Goal: Task Accomplishment & Management: Use online tool/utility

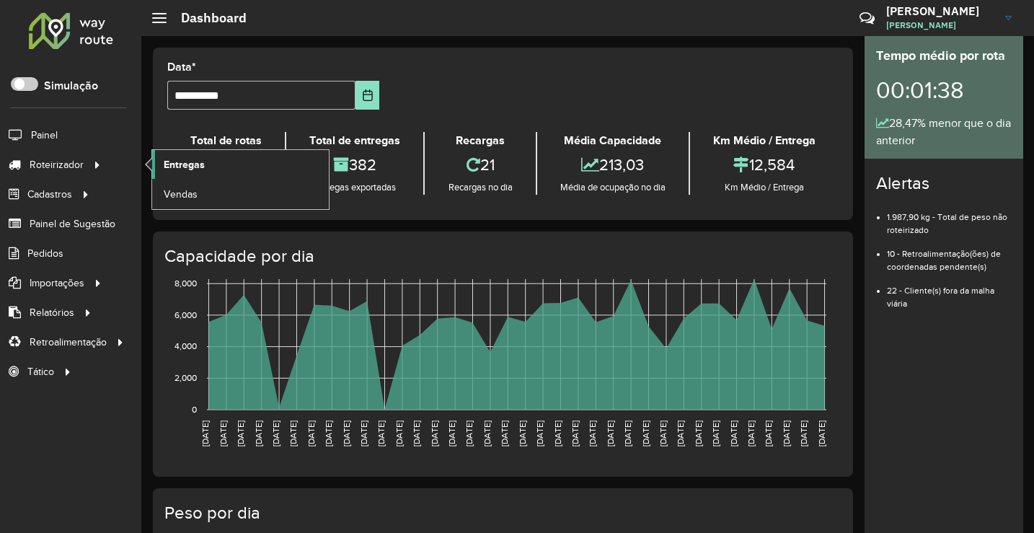
click at [172, 165] on span "Entregas" at bounding box center [184, 164] width 41 height 15
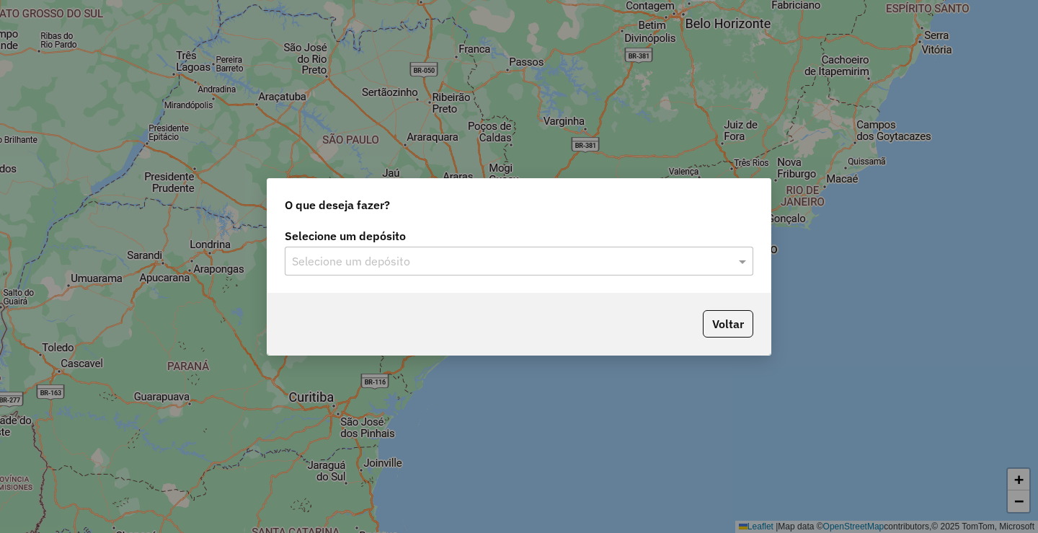
click at [451, 260] on input "text" at bounding box center [504, 261] width 425 height 17
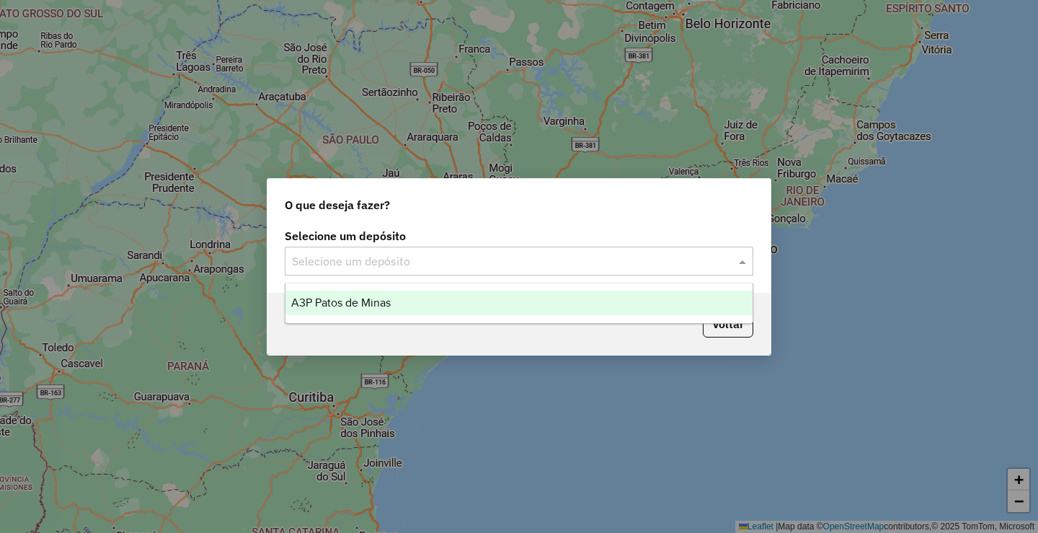
click at [392, 327] on div "Voltar" at bounding box center [519, 324] width 503 height 62
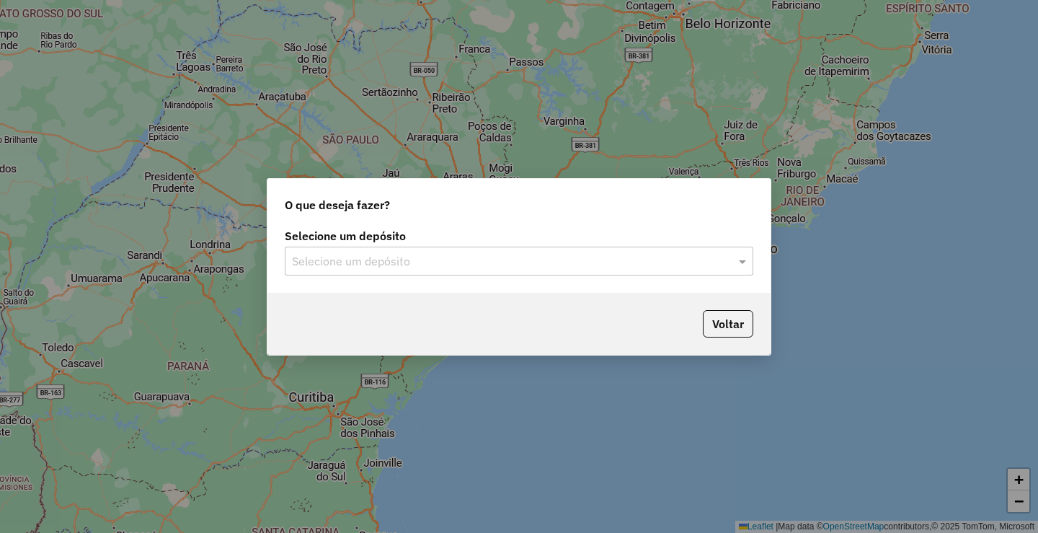
click at [385, 323] on div "Voltar" at bounding box center [519, 324] width 503 height 62
click at [396, 275] on div "Selecione um depósito" at bounding box center [519, 261] width 469 height 29
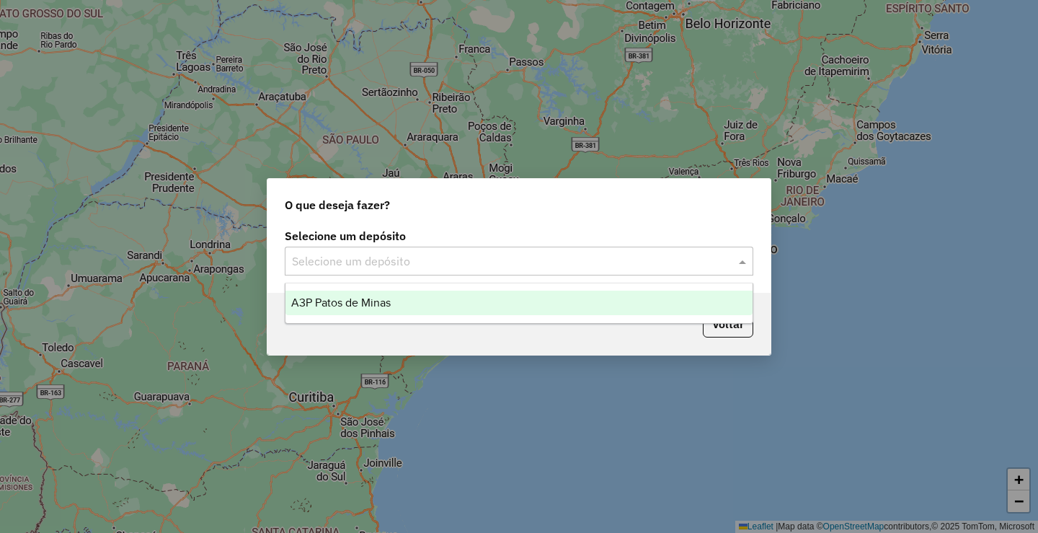
click at [398, 304] on div "A3P Patos de Minas" at bounding box center [519, 303] width 467 height 25
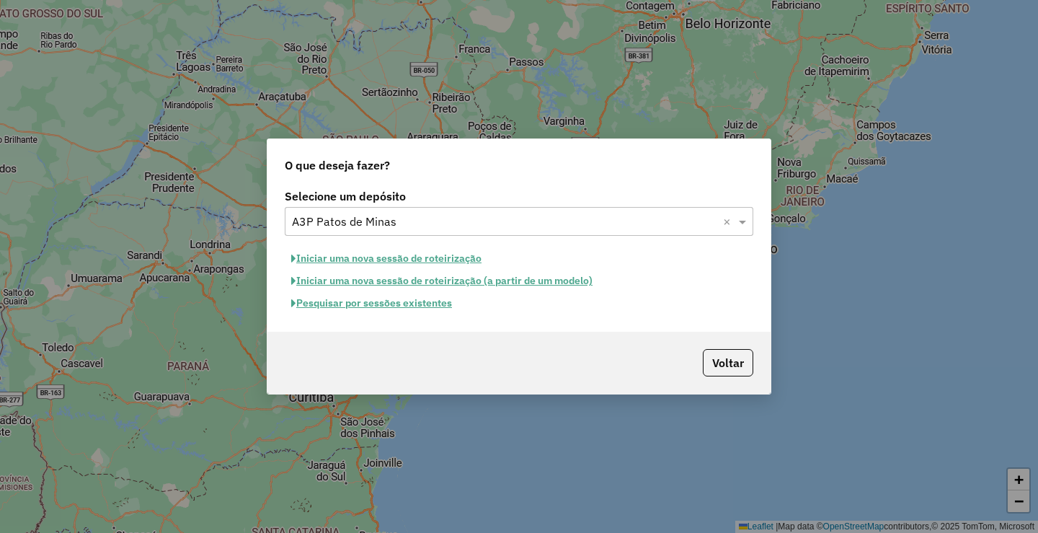
click at [388, 301] on button "Pesquisar por sessões existentes" at bounding box center [372, 303] width 174 height 22
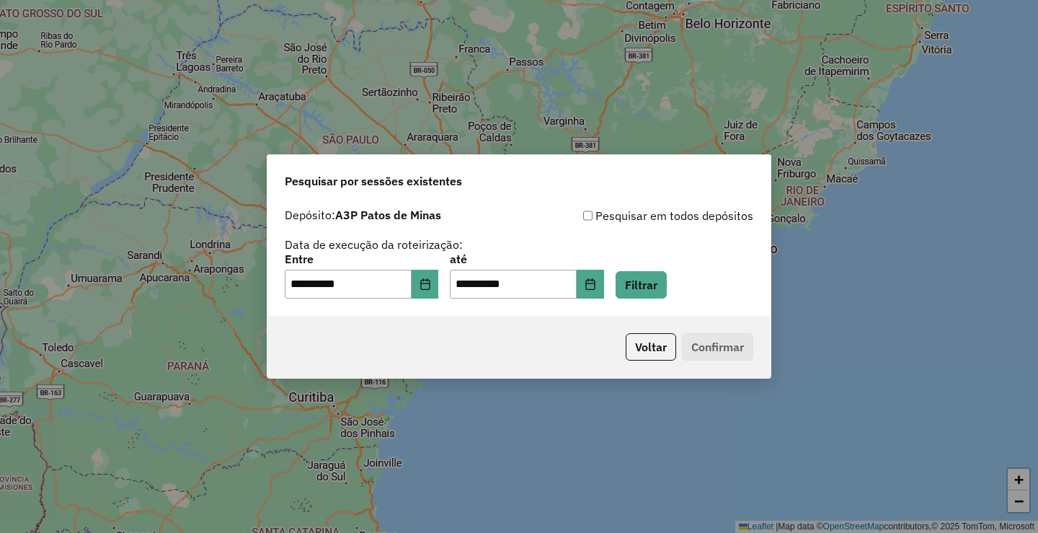
click at [692, 288] on div "**********" at bounding box center [519, 276] width 469 height 45
click at [667, 288] on button "Filtrar" at bounding box center [641, 284] width 51 height 27
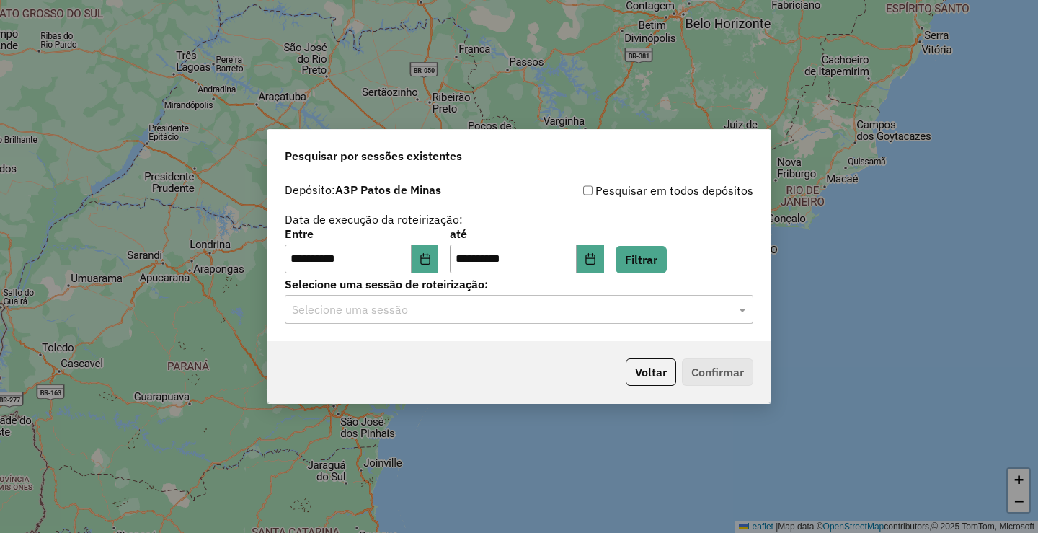
click at [372, 311] on hb-app "**********" at bounding box center [519, 266] width 1038 height 533
click at [362, 323] on div "**********" at bounding box center [519, 258] width 503 height 165
click at [354, 312] on input "text" at bounding box center [504, 309] width 425 height 17
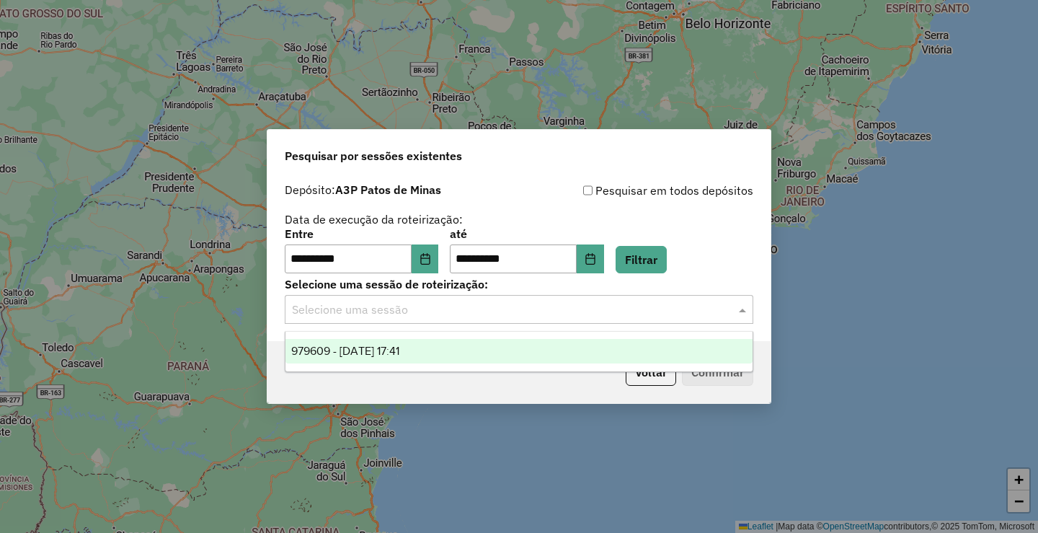
click at [369, 359] on div "979609 - 18/08/2025 17:41" at bounding box center [519, 351] width 467 height 25
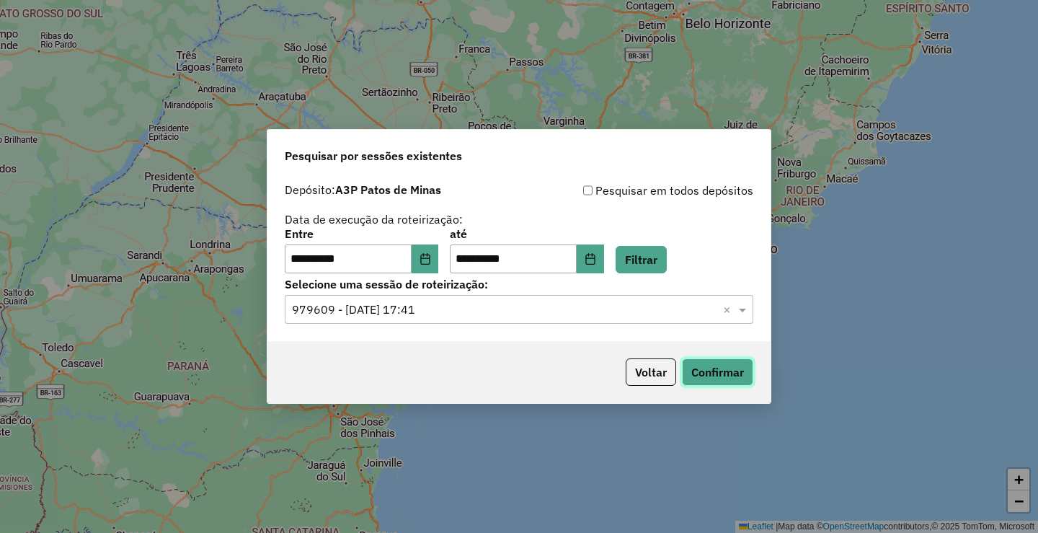
click at [743, 376] on button "Confirmar" at bounding box center [717, 371] width 71 height 27
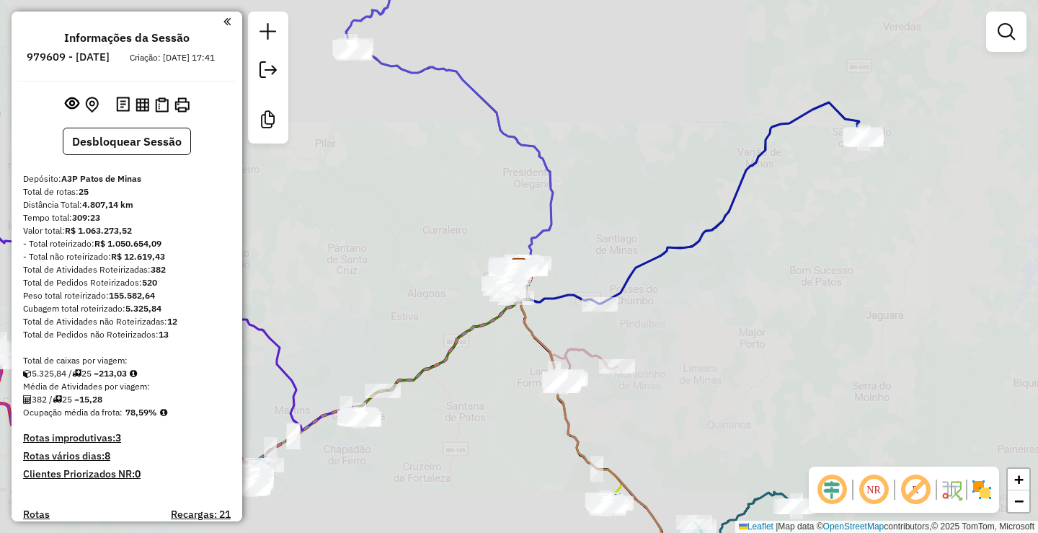
click at [566, 410] on icon at bounding box center [602, 426] width 195 height 319
select select "**********"
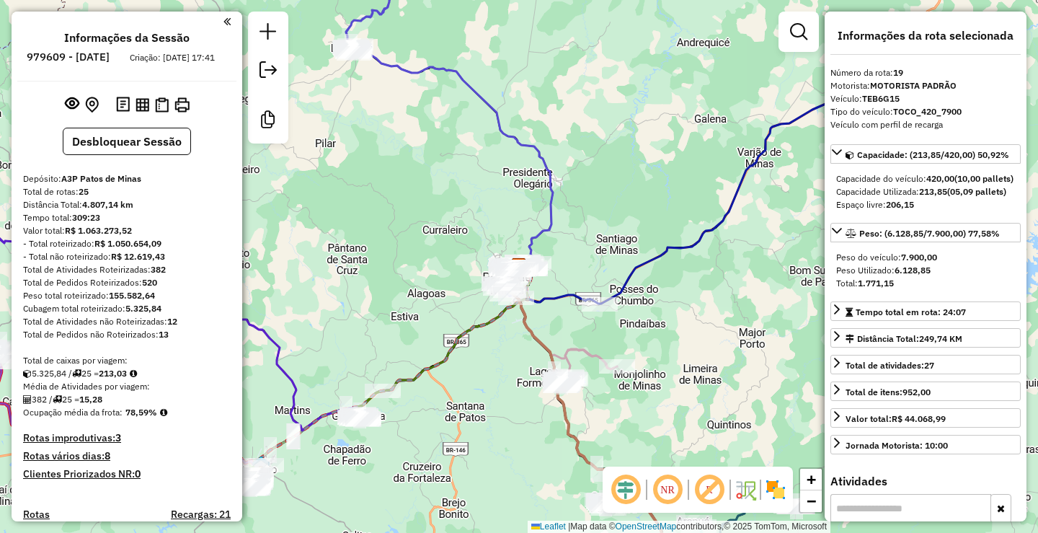
scroll to position [1811, 0]
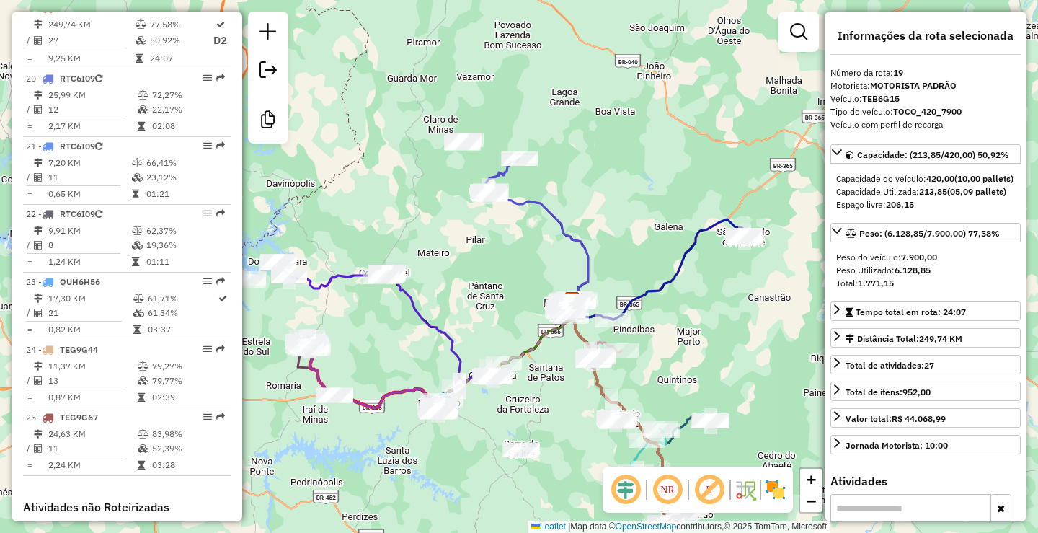
drag, startPoint x: 503, startPoint y: 299, endPoint x: 587, endPoint y: 250, distance: 96.6
click at [573, 256] on div "Janela de atendimento Grade de atendimento Capacidade Transportadoras Veículos …" at bounding box center [519, 266] width 1038 height 533
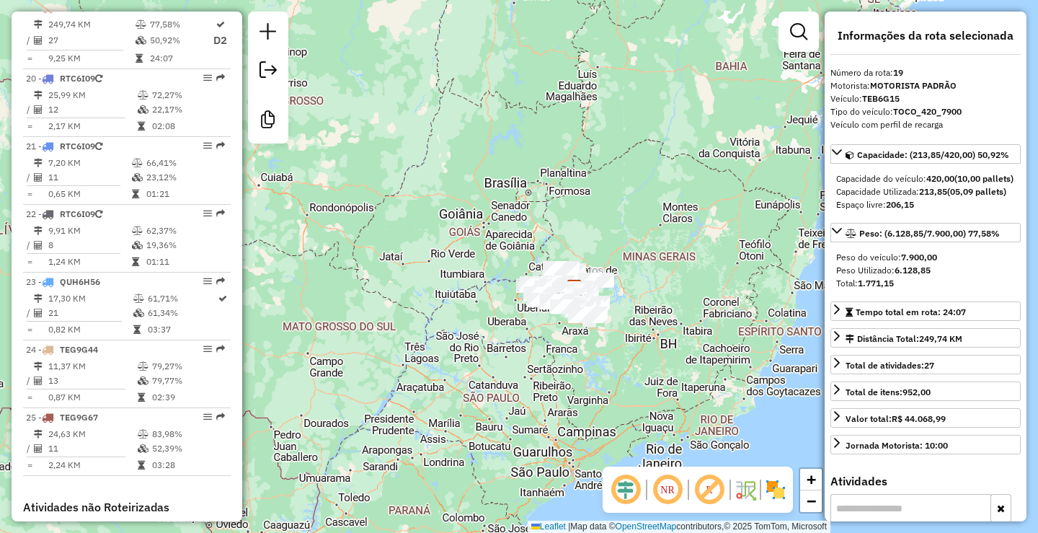
drag, startPoint x: 530, startPoint y: 340, endPoint x: 410, endPoint y: 359, distance: 121.9
click at [410, 359] on div "Janela de atendimento Grade de atendimento Capacidade Transportadoras Veículos …" at bounding box center [519, 266] width 1038 height 533
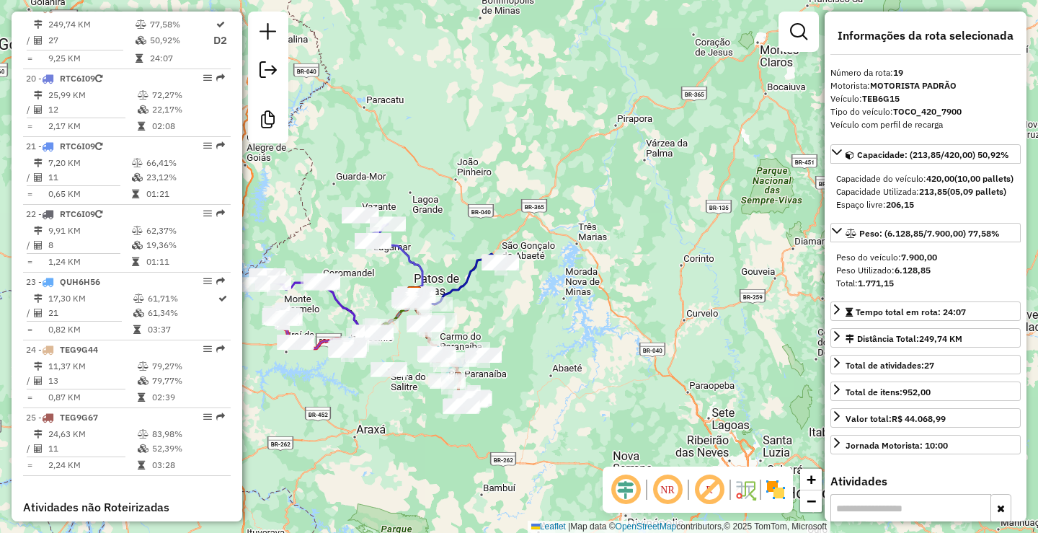
drag, startPoint x: 404, startPoint y: 270, endPoint x: 619, endPoint y: 37, distance: 316.9
click at [415, 267] on div "Janela de atendimento Grade de atendimento Capacidade Transportadoras Veículos …" at bounding box center [519, 266] width 1038 height 533
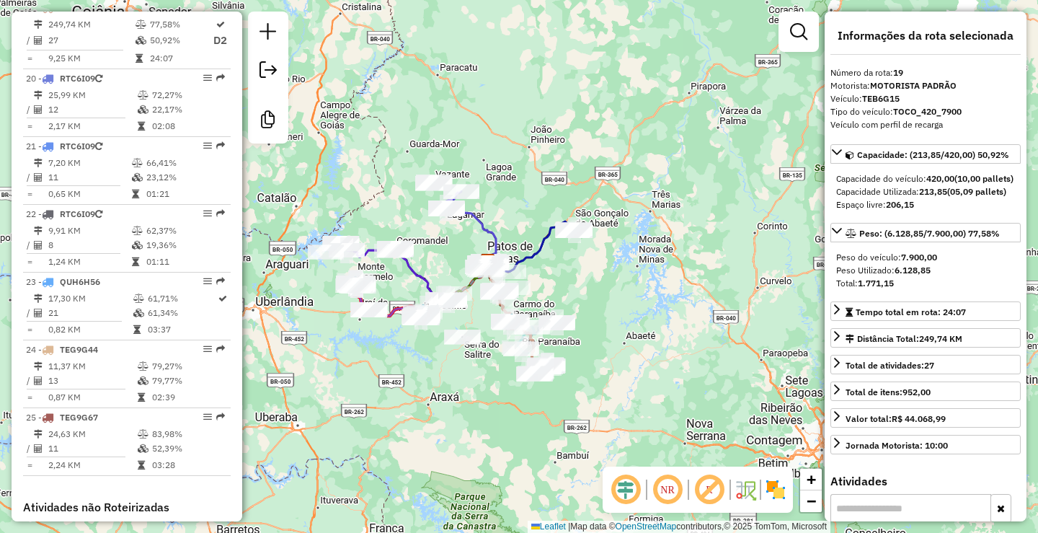
drag, startPoint x: 500, startPoint y: 249, endPoint x: 614, endPoint y: 198, distance: 123.9
click at [574, 221] on icon at bounding box center [531, 246] width 86 height 50
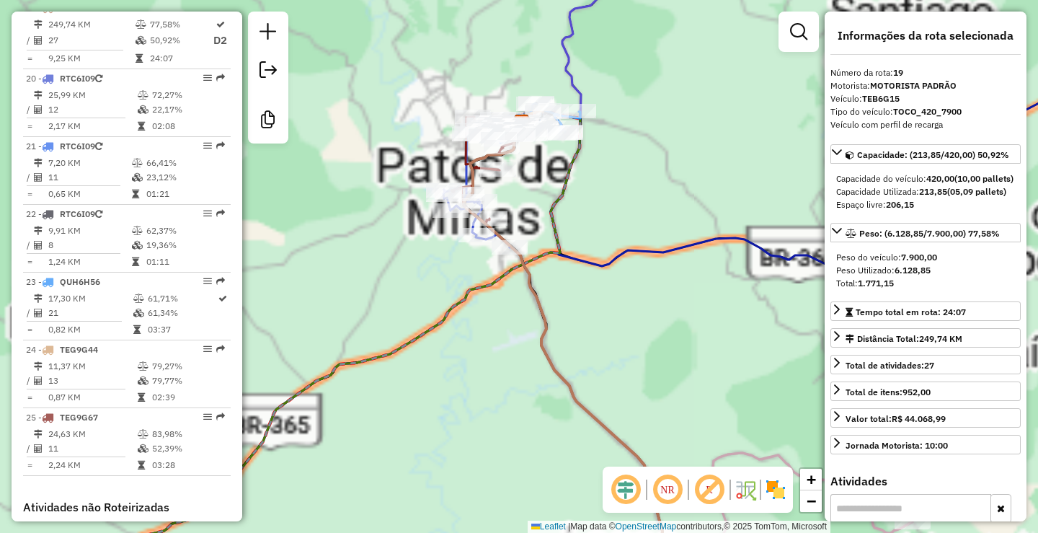
drag, startPoint x: 484, startPoint y: 371, endPoint x: 513, endPoint y: 342, distance: 41.3
click at [513, 342] on div "Rota 10 - Placa TEB6D43 35415 - ANEIM BEER Janela de atendimento Grade de atend…" at bounding box center [519, 266] width 1038 height 533
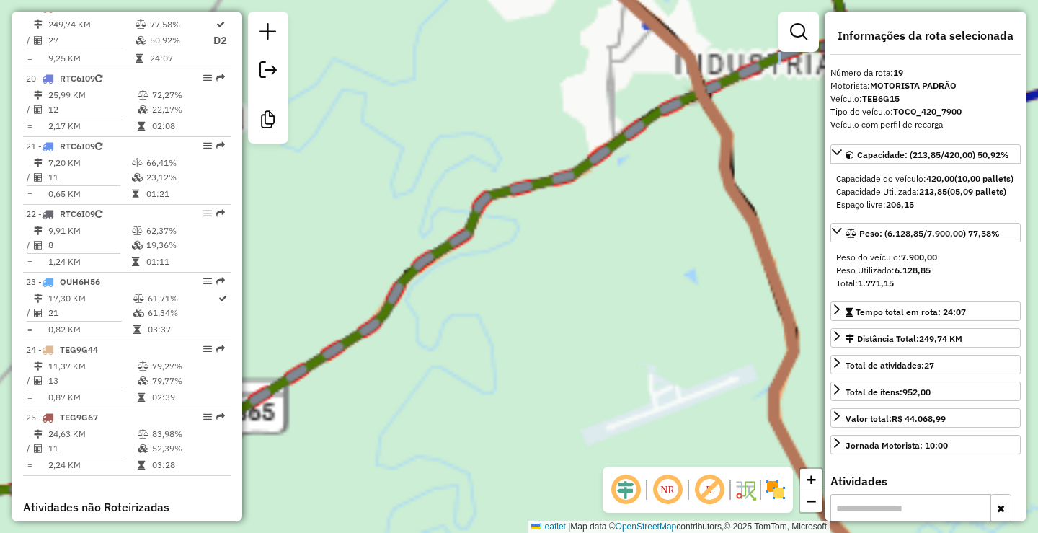
drag, startPoint x: 420, startPoint y: 265, endPoint x: 472, endPoint y: 309, distance: 68.0
click at [472, 309] on div "Rota 10 - Placa TEB6D43 35415 - ANEIM BEER Janela de atendimento Grade de atend…" at bounding box center [519, 266] width 1038 height 533
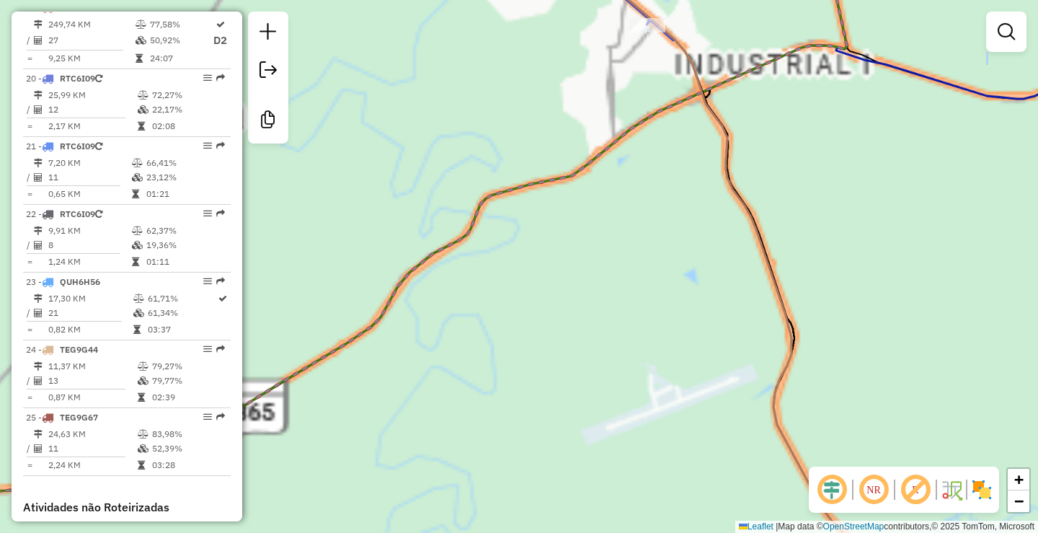
drag, startPoint x: 466, startPoint y: 155, endPoint x: 509, endPoint y: 274, distance: 126.6
click at [509, 274] on div "Janela de atendimento Grade de atendimento Capacidade Transportadoras Veículos …" at bounding box center [519, 266] width 1038 height 533
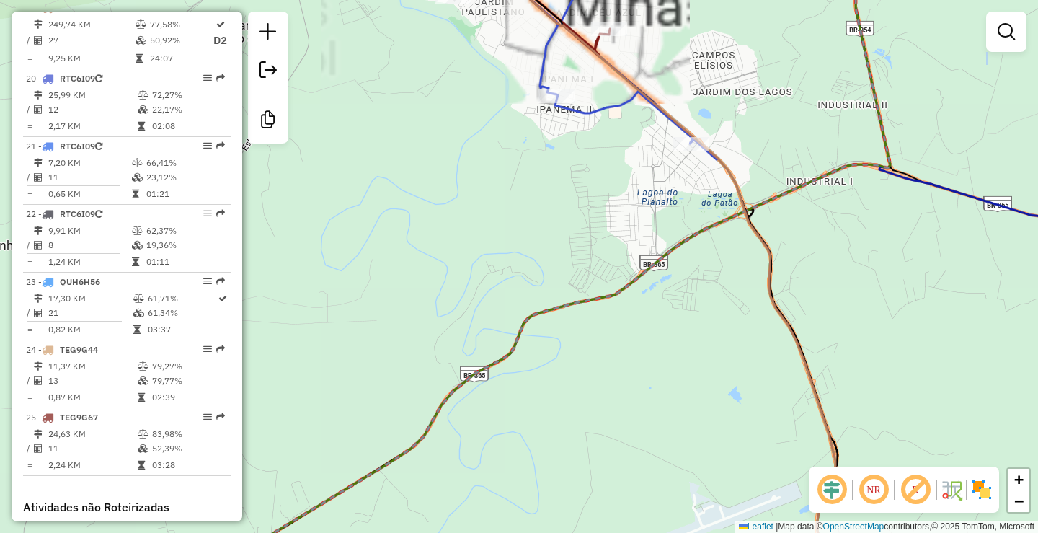
drag, startPoint x: 498, startPoint y: 172, endPoint x: 528, endPoint y: 262, distance: 95.8
click at [528, 262] on div "Janela de atendimento Grade de atendimento Capacidade Transportadoras Veículos …" at bounding box center [519, 266] width 1038 height 533
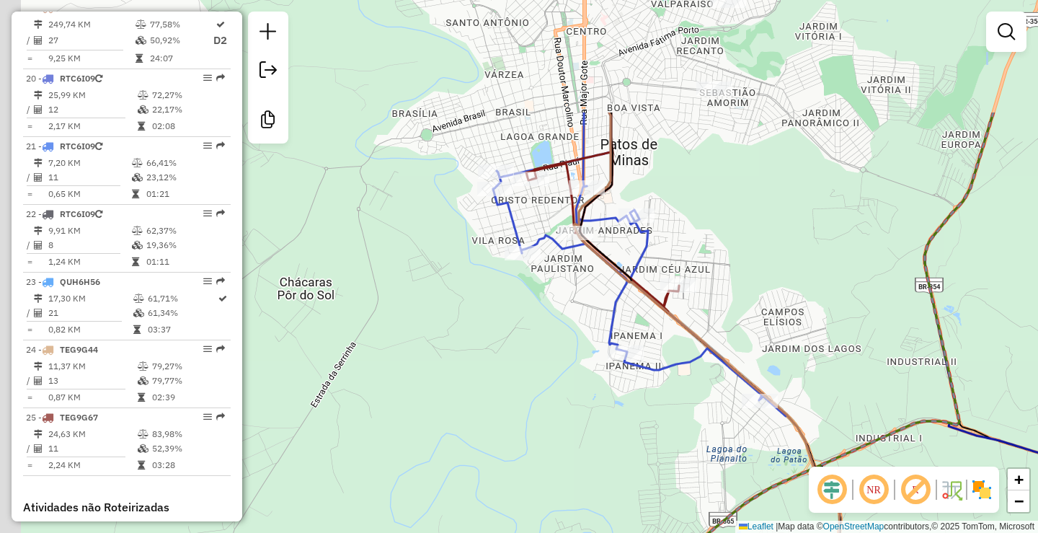
drag, startPoint x: 549, startPoint y: 152, endPoint x: 588, endPoint y: 319, distance: 171.2
click at [588, 319] on div "Janela de atendimento Grade de atendimento Capacidade Transportadoras Veículos …" at bounding box center [519, 266] width 1038 height 533
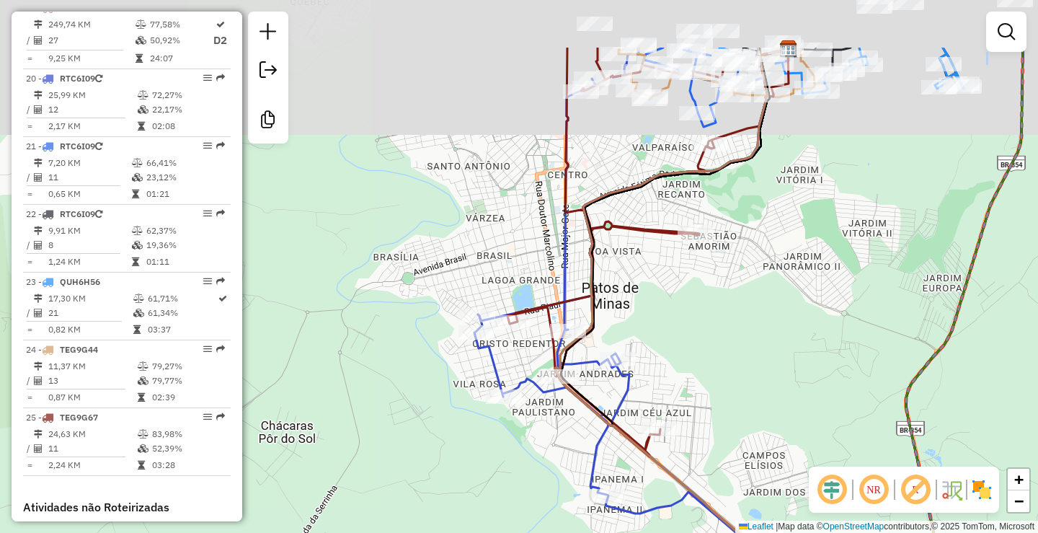
drag, startPoint x: 649, startPoint y: 147, endPoint x: 627, endPoint y: 257, distance: 112.4
click at [629, 271] on div "Janela de atendimento Grade de atendimento Capacidade Transportadoras Veículos …" at bounding box center [519, 266] width 1038 height 533
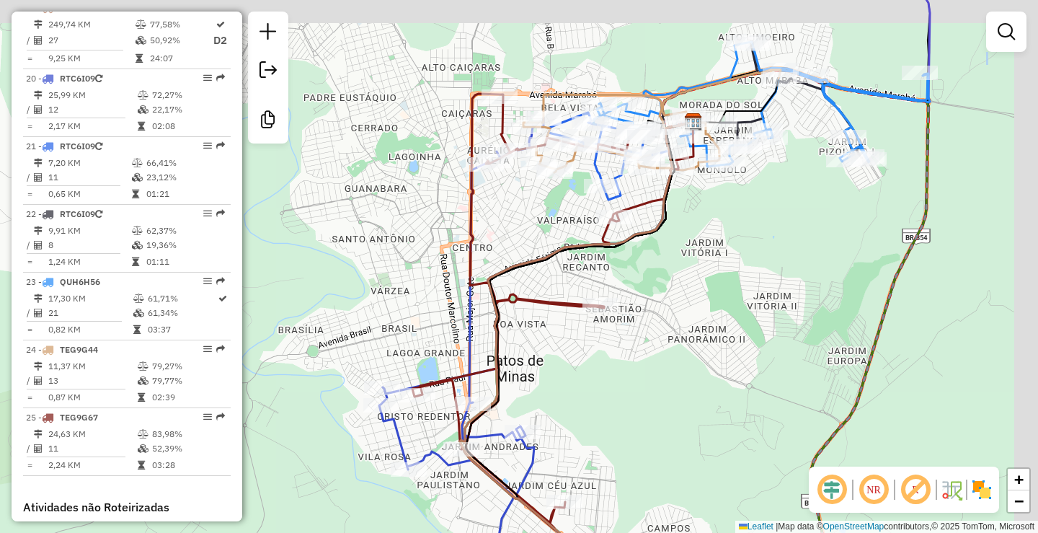
drag, startPoint x: 578, startPoint y: 177, endPoint x: 511, endPoint y: 224, distance: 82.4
click at [510, 221] on div "Janela de atendimento Grade de atendimento Capacidade Transportadoras Veículos …" at bounding box center [519, 266] width 1038 height 533
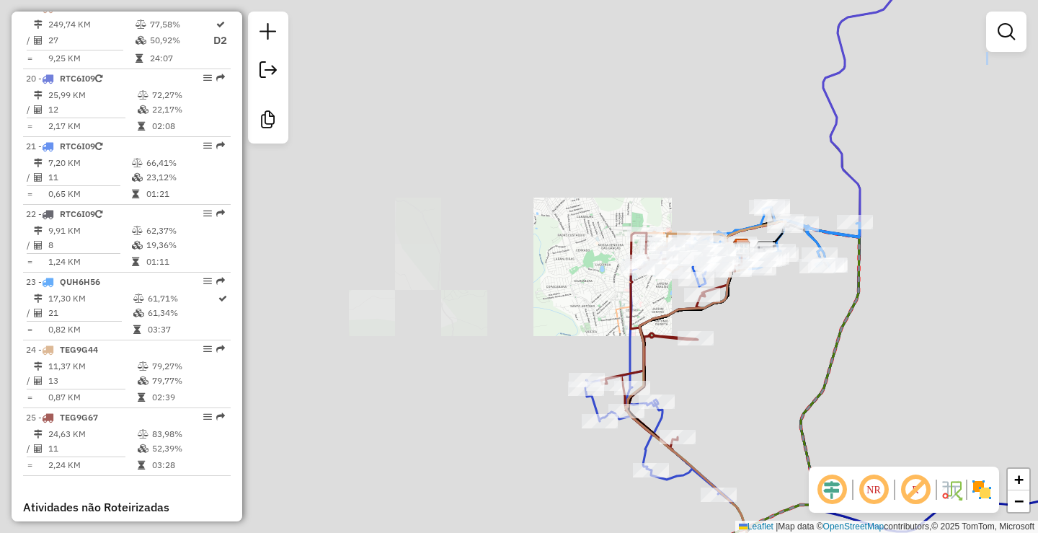
drag, startPoint x: 726, startPoint y: 340, endPoint x: 741, endPoint y: 314, distance: 30.7
click at [738, 320] on div "Janela de atendimento Grade de atendimento Capacidade Transportadoras Veículos …" at bounding box center [519, 266] width 1038 height 533
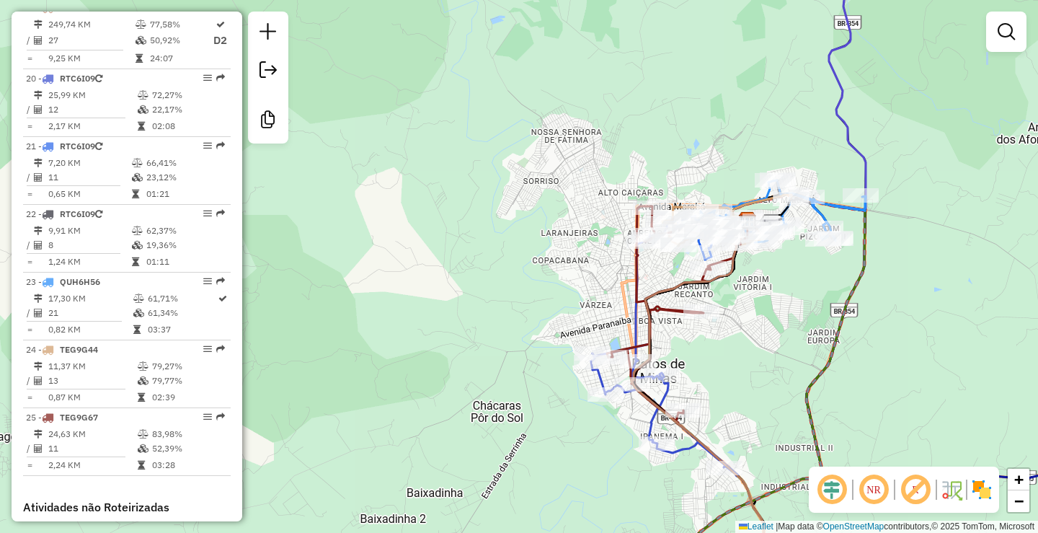
drag, startPoint x: 788, startPoint y: 303, endPoint x: 666, endPoint y: 255, distance: 131.8
click at [666, 255] on div "Janela de atendimento Grade de atendimento Capacidade Transportadoras Veículos …" at bounding box center [519, 266] width 1038 height 533
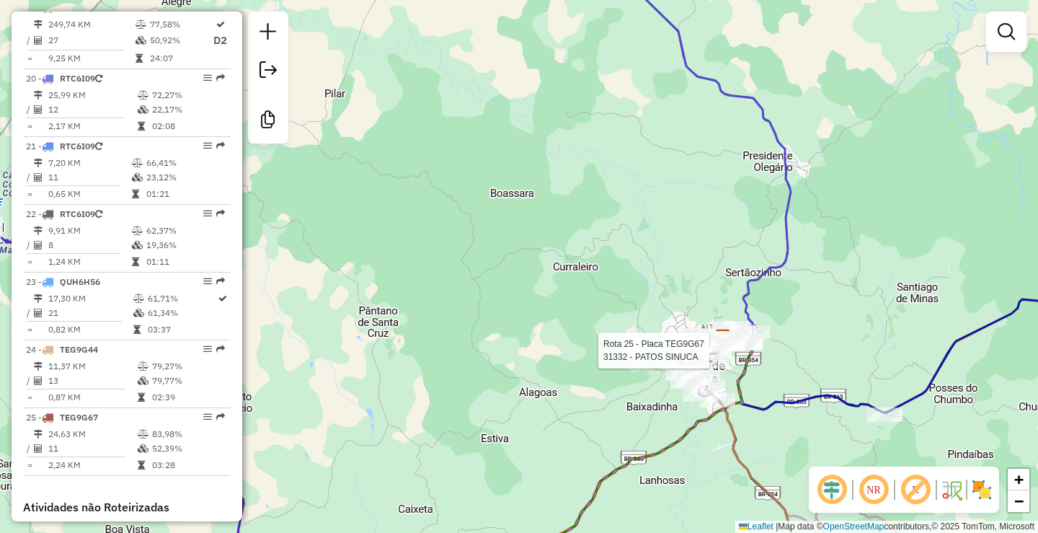
drag, startPoint x: 782, startPoint y: 376, endPoint x: 798, endPoint y: 389, distance: 20.5
click at [799, 388] on div "Rota 25 - Placa TEG9G67 31332 - PATOS SINUCA Janela de atendimento Grade de ate…" at bounding box center [519, 266] width 1038 height 533
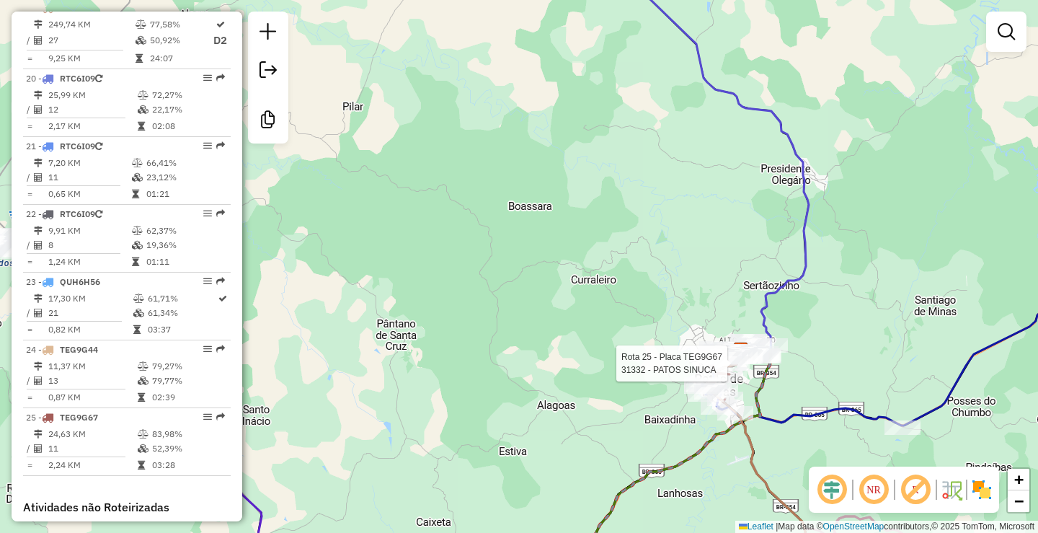
click at [581, 328] on div "Rota 25 - Placa TEG9G67 31332 - PATOS SINUCA Rota 25 - Placa TEG9G67 11756 - CH…" at bounding box center [519, 266] width 1038 height 533
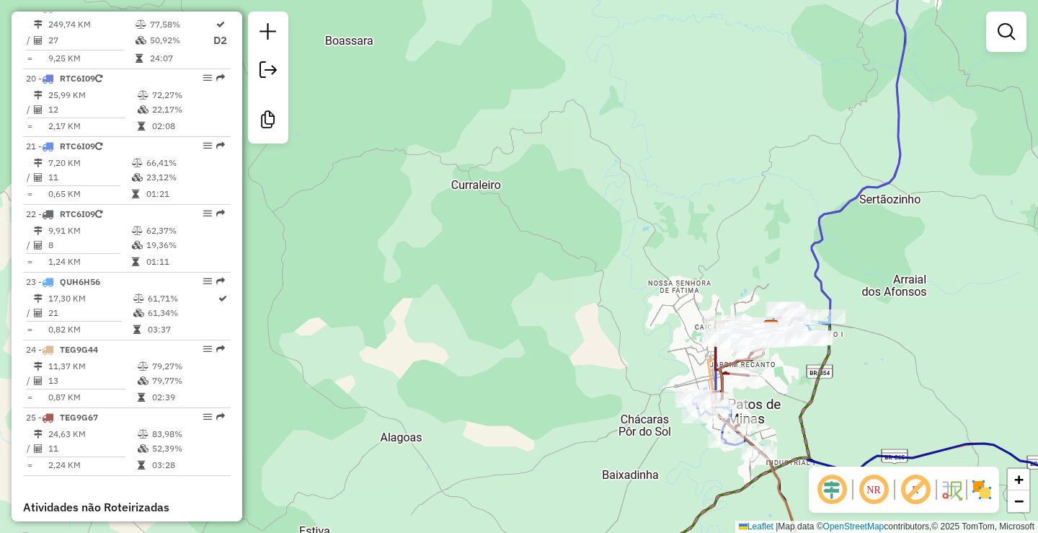
drag, startPoint x: 725, startPoint y: 296, endPoint x: 673, endPoint y: 297, distance: 51.2
click at [609, 281] on div "Janela de atendimento Grade de atendimento Capacidade Transportadoras Veículos …" at bounding box center [519, 266] width 1038 height 533
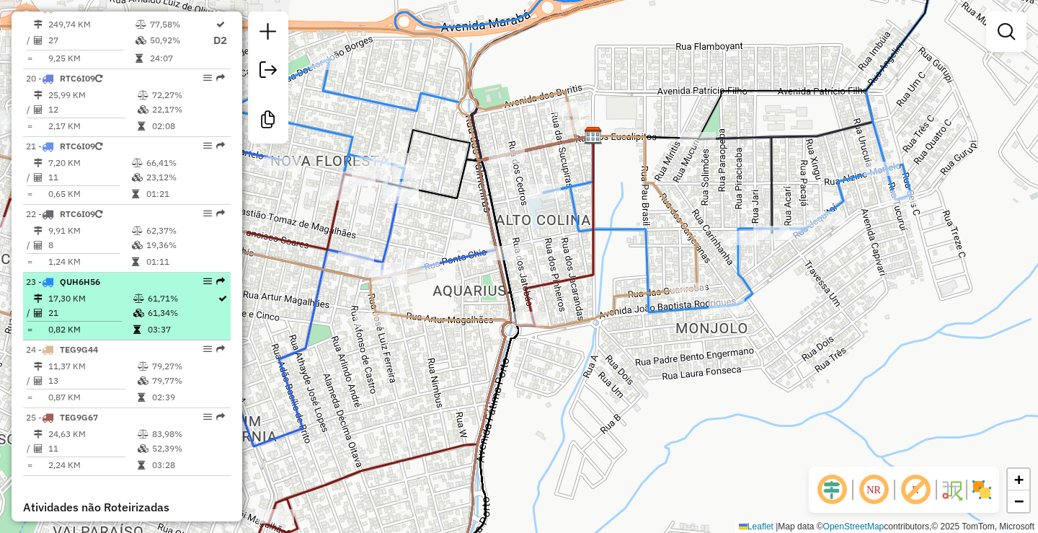
click at [151, 303] on li "23 - QUH6H56 17,30 KM 61,71% / 21 61,34% = 0,82 KM 03:37" at bounding box center [127, 307] width 208 height 68
select select "**********"
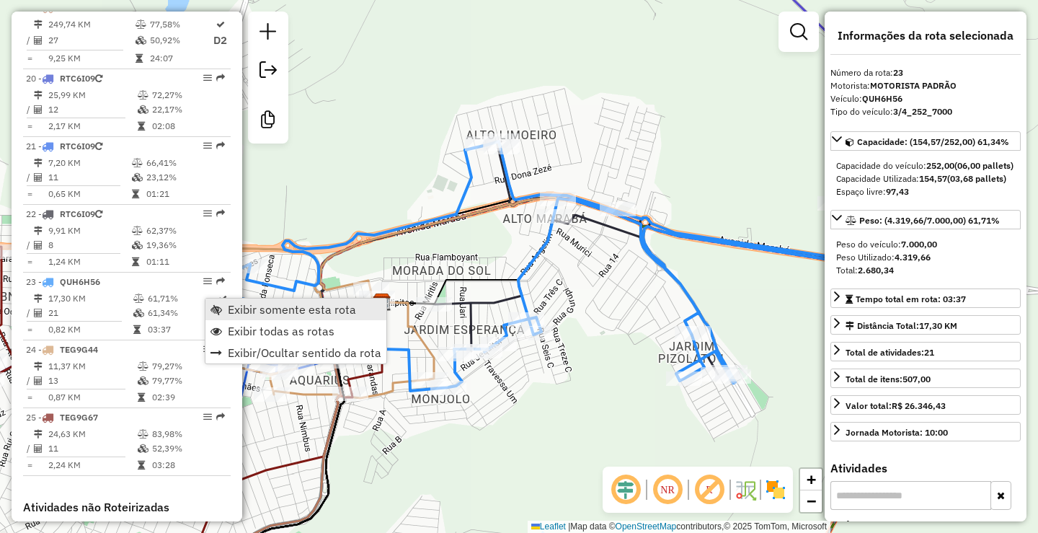
click at [337, 309] on span "Exibir somente esta rota" at bounding box center [292, 310] width 128 height 12
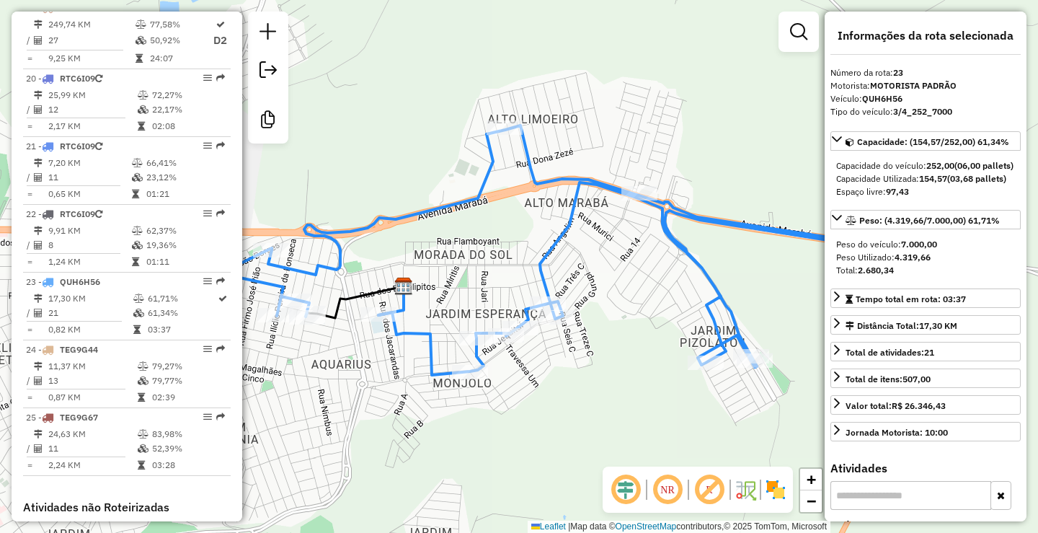
drag, startPoint x: 561, startPoint y: 447, endPoint x: 627, endPoint y: 399, distance: 81.6
click at [632, 402] on div "Janela de atendimento Grade de atendimento Capacidade Transportadoras Veículos …" at bounding box center [519, 266] width 1038 height 533
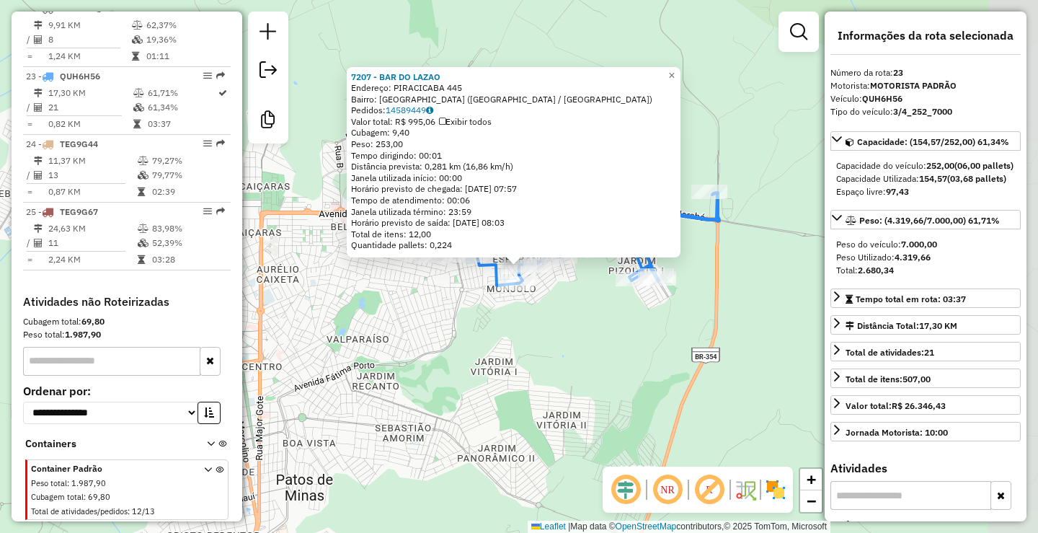
scroll to position [2031, 0]
drag, startPoint x: 473, startPoint y: 386, endPoint x: 513, endPoint y: 433, distance: 61.9
click at [524, 436] on div "7207 - BAR DO LAZAO Endereço: PIRACICABA 445 Bairro: [GEOGRAPHIC_DATA] ([GEOGRA…" at bounding box center [519, 266] width 1038 height 533
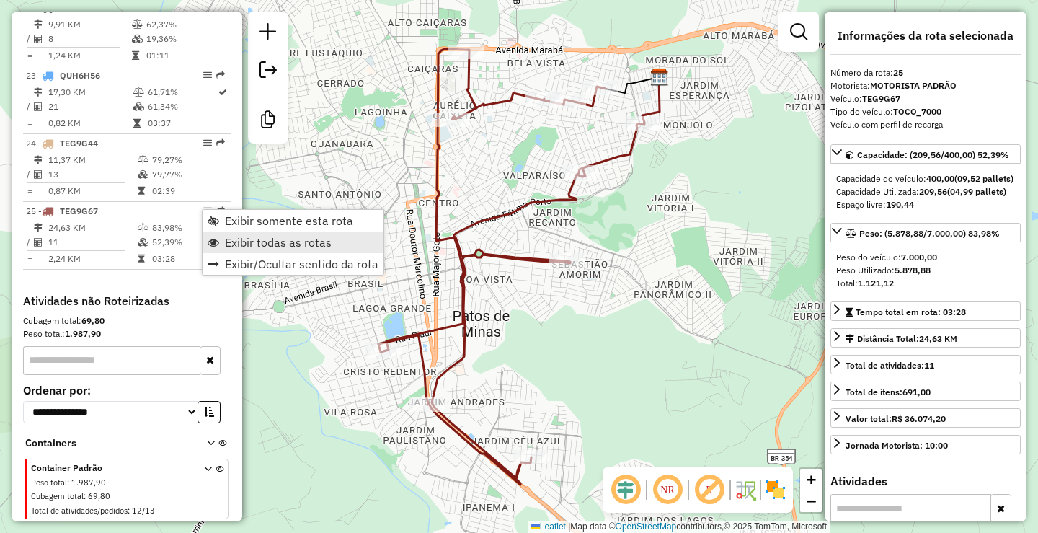
click at [278, 245] on span "Exibir todas as rotas" at bounding box center [278, 243] width 107 height 12
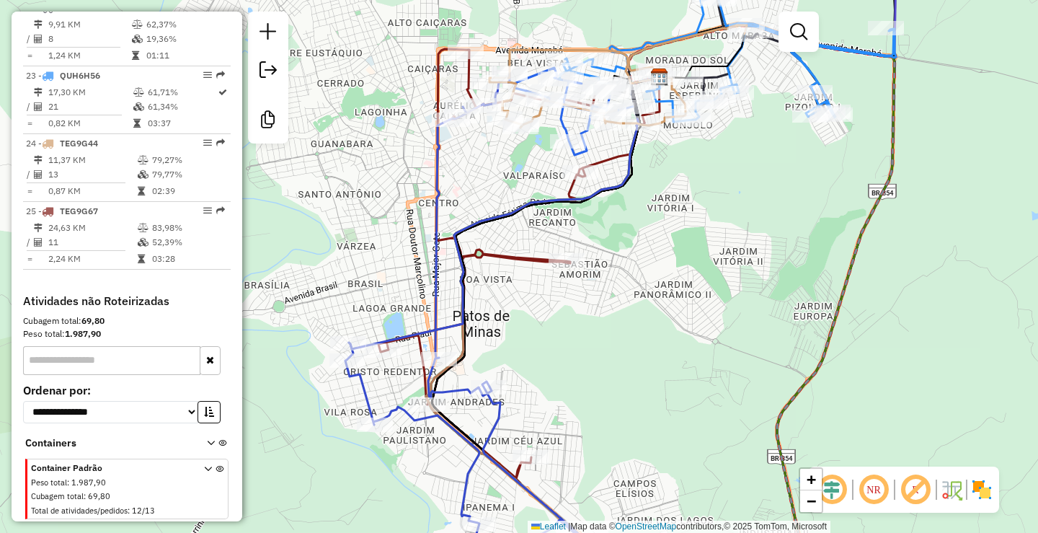
click at [609, 365] on div "Janela de atendimento Grade de atendimento Capacidade Transportadoras Veículos …" at bounding box center [519, 266] width 1038 height 533
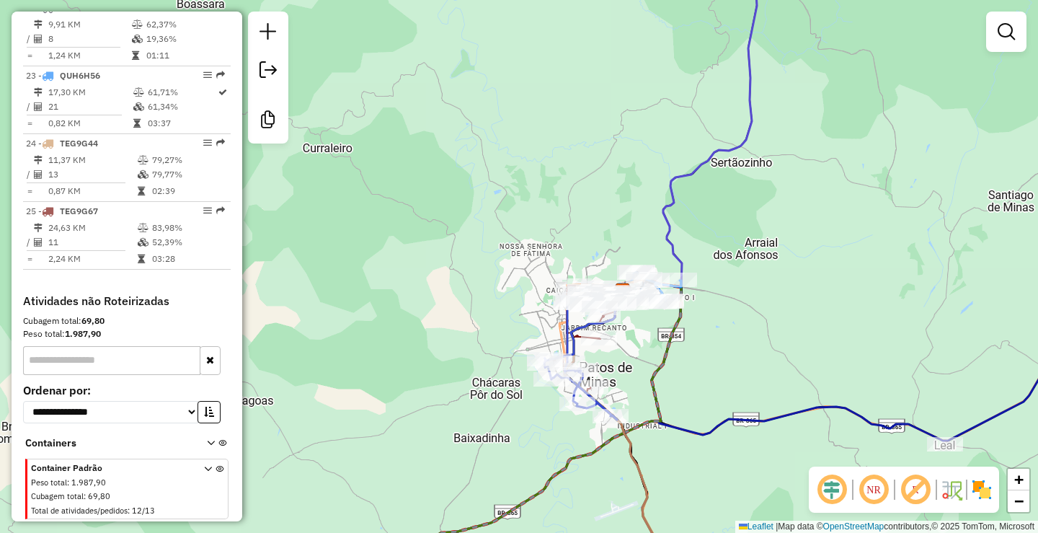
drag, startPoint x: 412, startPoint y: 305, endPoint x: 459, endPoint y: 292, distance: 47.9
click at [449, 295] on div "Janela de atendimento Grade de atendimento Capacidade Transportadoras Veículos …" at bounding box center [519, 266] width 1038 height 533
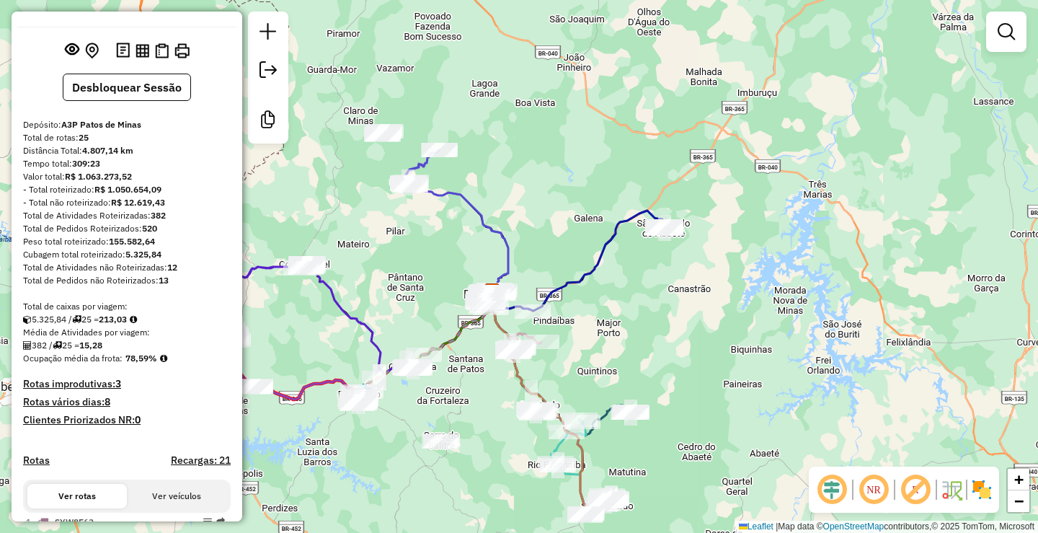
scroll to position [0, 0]
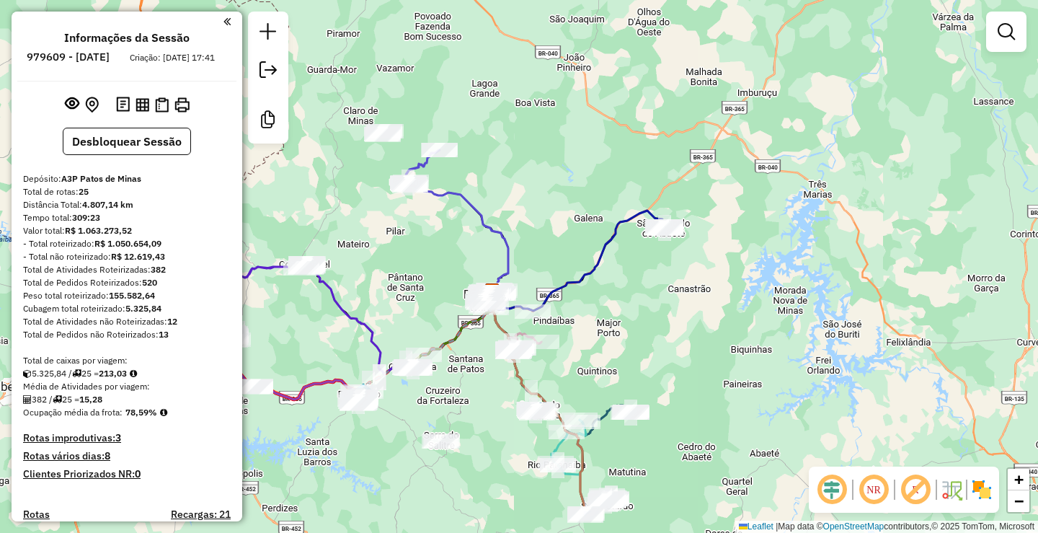
drag, startPoint x: 463, startPoint y: 269, endPoint x: 469, endPoint y: 189, distance: 80.3
click at [470, 190] on div "Janela de atendimento Grade de atendimento Capacidade Transportadoras Veículos …" at bounding box center [519, 266] width 1038 height 533
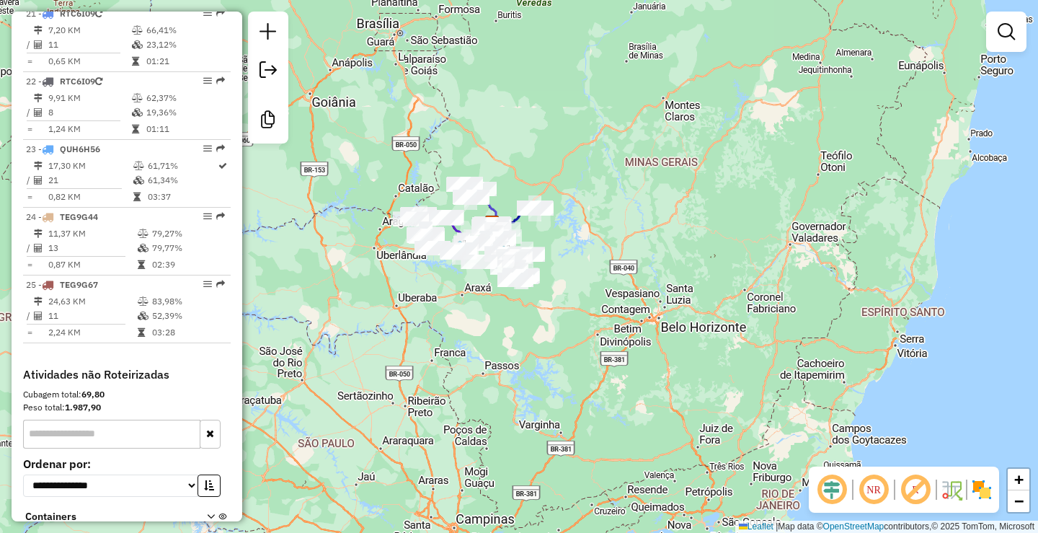
scroll to position [2031, 0]
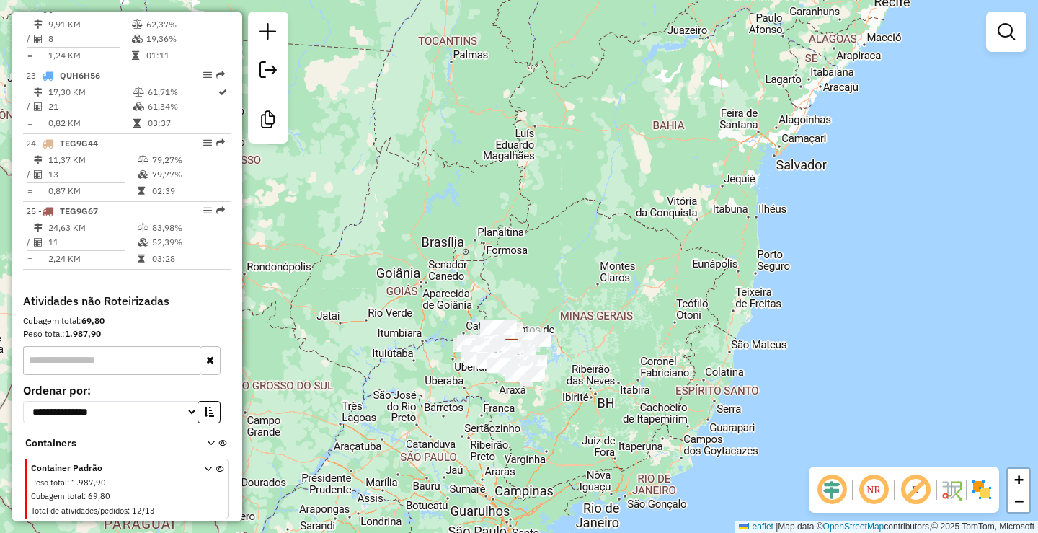
drag, startPoint x: 522, startPoint y: 262, endPoint x: 546, endPoint y: 300, distance: 44.4
click at [546, 300] on div "Janela de atendimento Grade de atendimento Capacidade Transportadoras Veículos …" at bounding box center [519, 266] width 1038 height 533
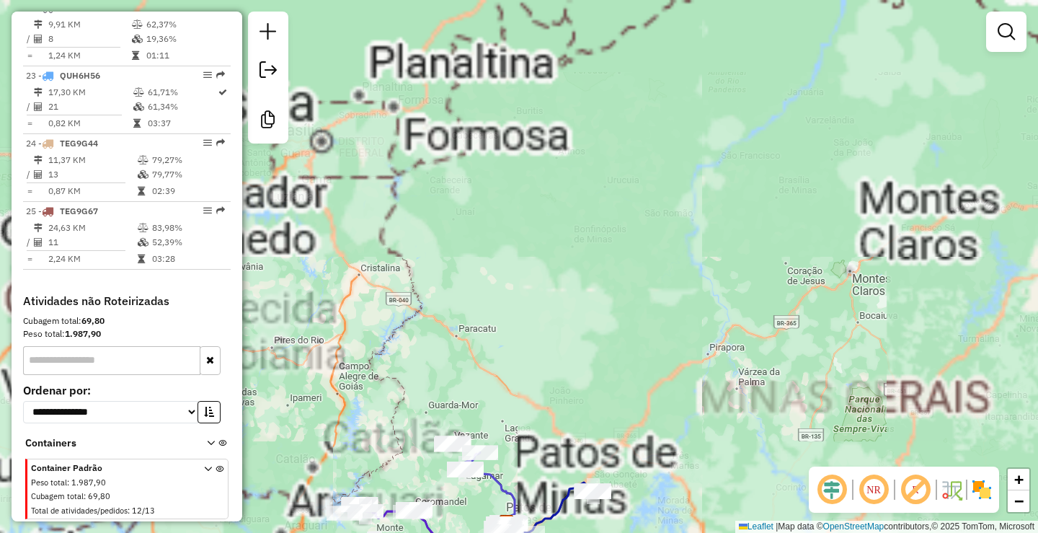
click at [589, 237] on div "Janela de atendimento Grade de atendimento Capacidade Transportadoras Veículos …" at bounding box center [519, 266] width 1038 height 533
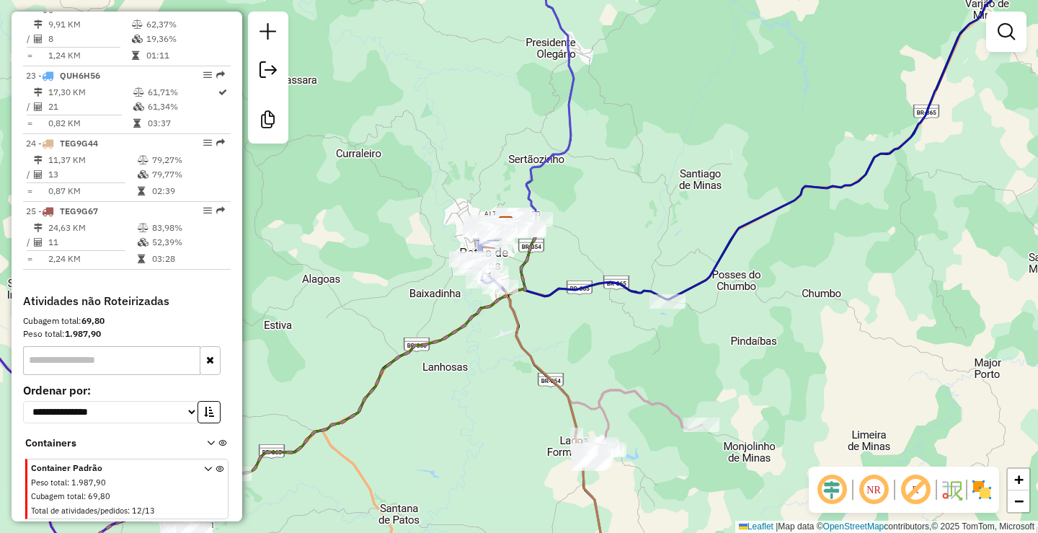
drag, startPoint x: 575, startPoint y: 341, endPoint x: 591, endPoint y: 296, distance: 47.2
click at [588, 299] on div "Janela de atendimento Grade de atendimento Capacidade Transportadoras Veículos …" at bounding box center [519, 266] width 1038 height 533
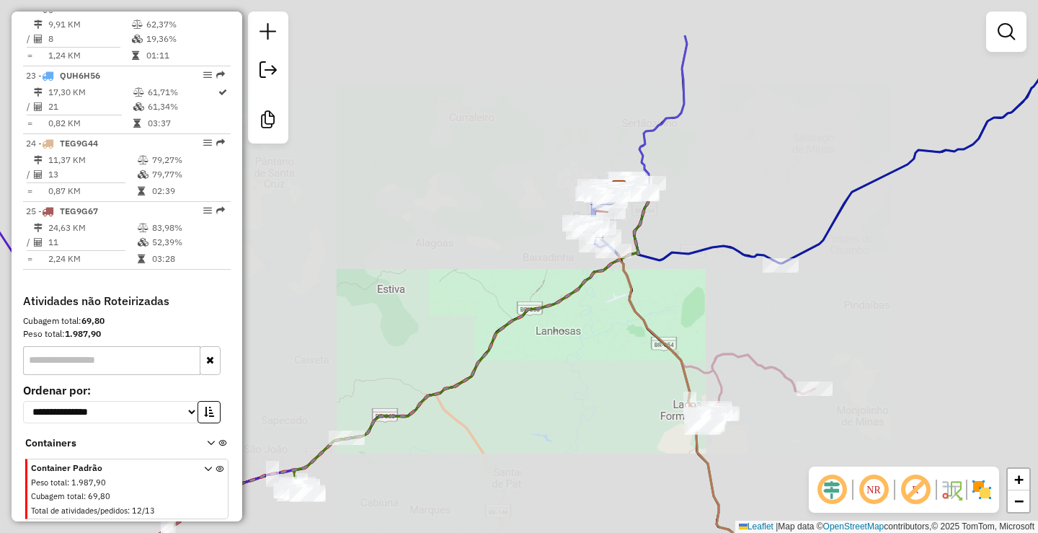
drag, startPoint x: 660, startPoint y: 115, endPoint x: 675, endPoint y: 204, distance: 89.9
click at [675, 204] on div "Janela de atendimento Grade de atendimento Capacidade Transportadoras Veículos …" at bounding box center [519, 266] width 1038 height 533
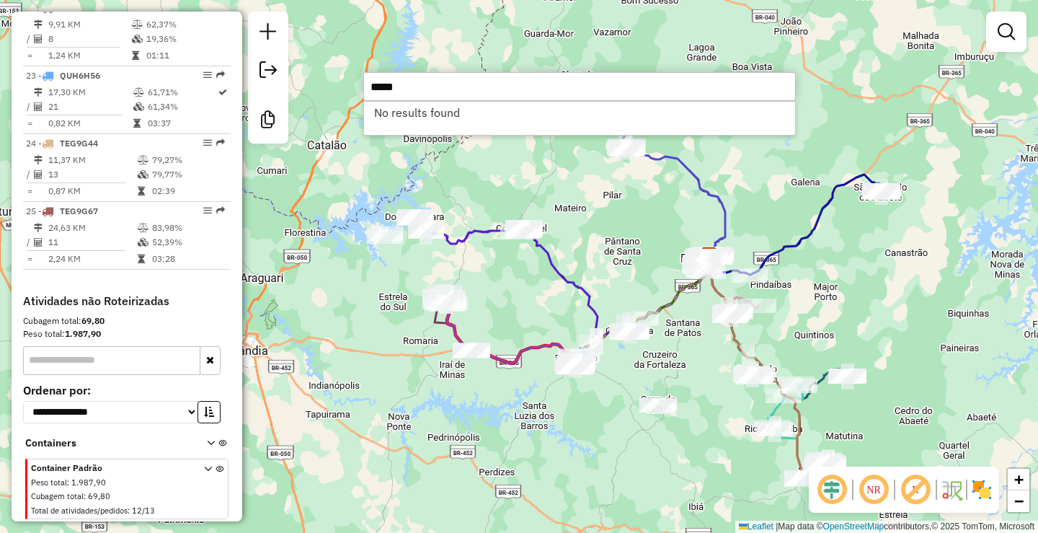
type input "*****"
click at [581, 323] on div "Janela de atendimento Grade de atendimento Capacidade Transportadoras Veículos …" at bounding box center [519, 266] width 1038 height 533
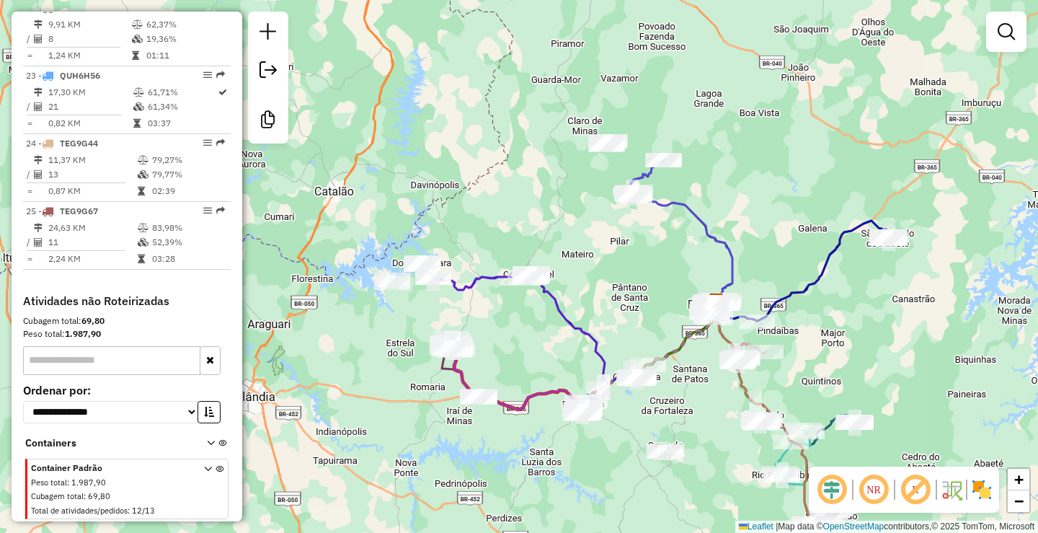
click at [658, 273] on div "Janela de atendimento Grade de atendimento Capacidade Transportadoras Veículos …" at bounding box center [519, 266] width 1038 height 533
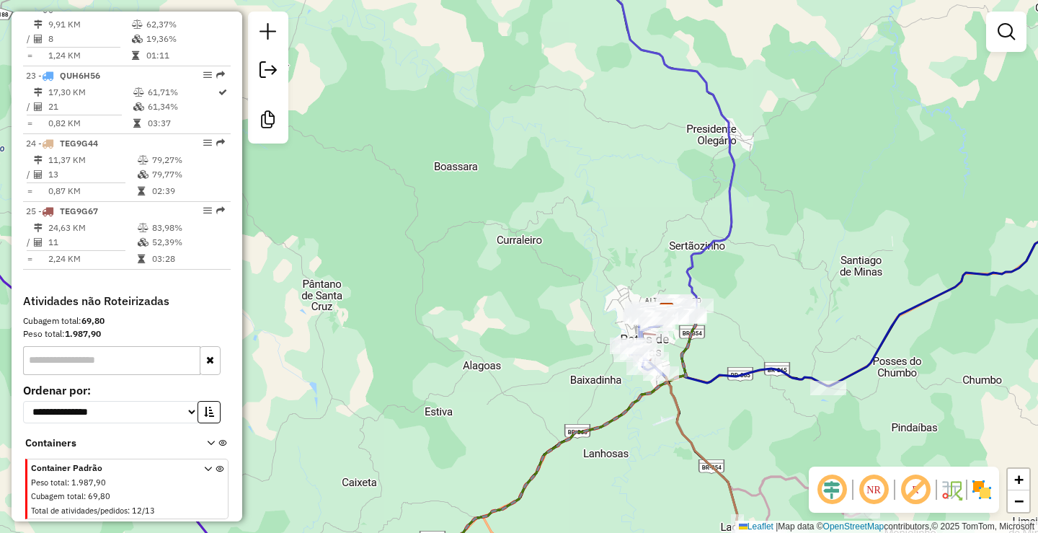
drag, startPoint x: 765, startPoint y: 293, endPoint x: 711, endPoint y: 260, distance: 63.1
click at [717, 267] on div "Janela de atendimento Grade de atendimento Capacidade Transportadoras Veículos …" at bounding box center [519, 266] width 1038 height 533
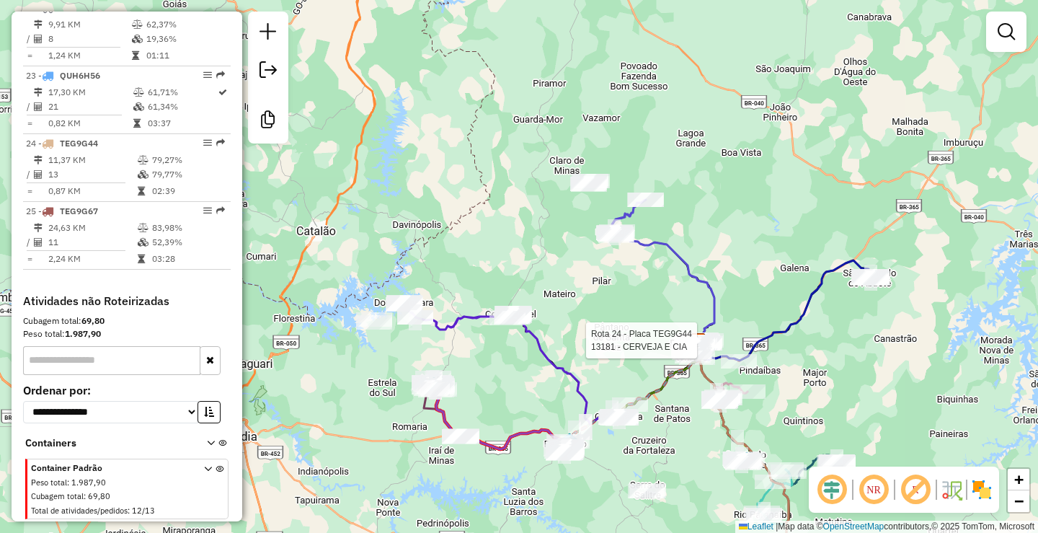
drag, startPoint x: 611, startPoint y: 311, endPoint x: 587, endPoint y: 227, distance: 87.2
click at [587, 227] on div "Rota 24 - Placa TEG9G44 13181 - CERVEJA E CIA Rota 20 - Placa RTC6I09 29973 - C…" at bounding box center [519, 266] width 1038 height 533
